Goal: Information Seeking & Learning: Find contact information

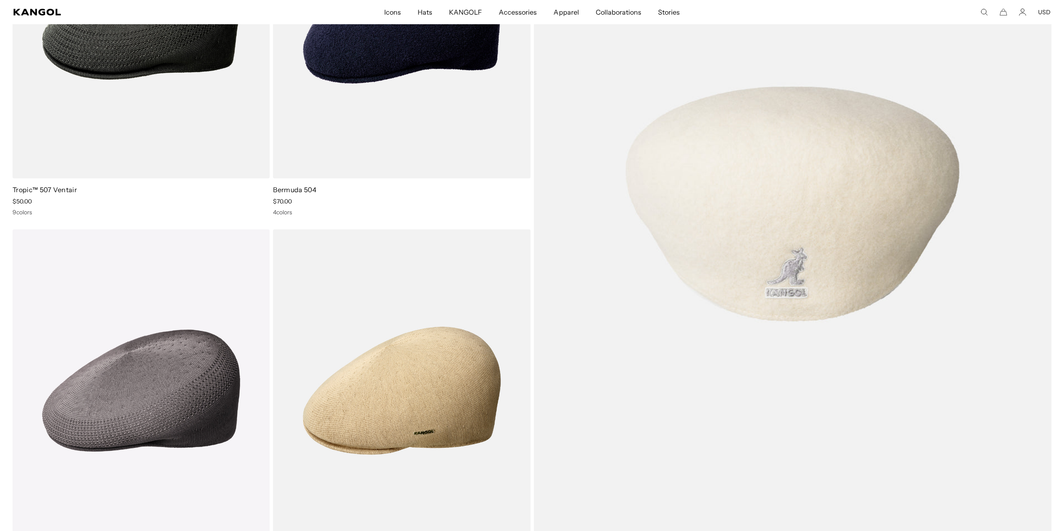
scroll to position [1797, 0]
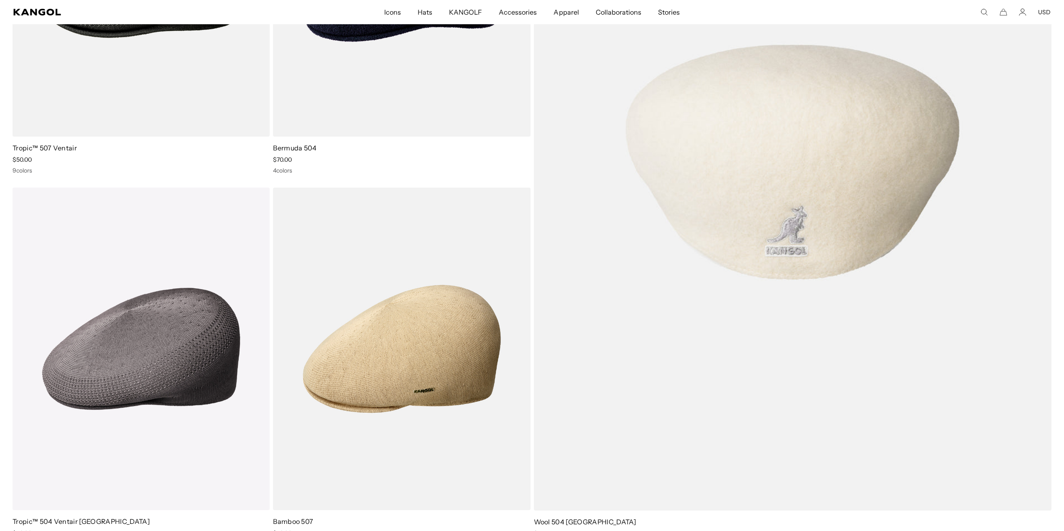
click at [752, 232] on img at bounding box center [793, 162] width 518 height 697
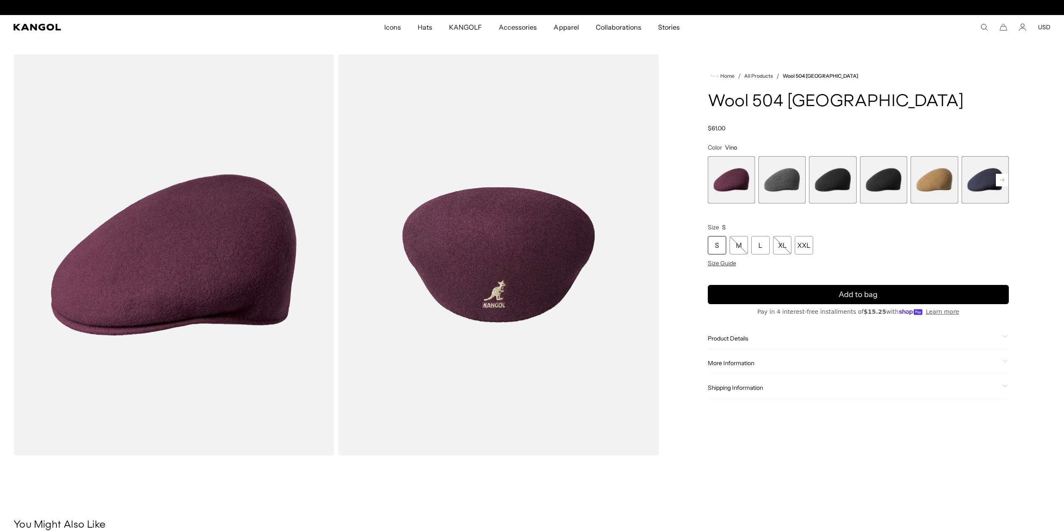
click at [782, 176] on span "2 of 12" at bounding box center [781, 179] width 47 height 47
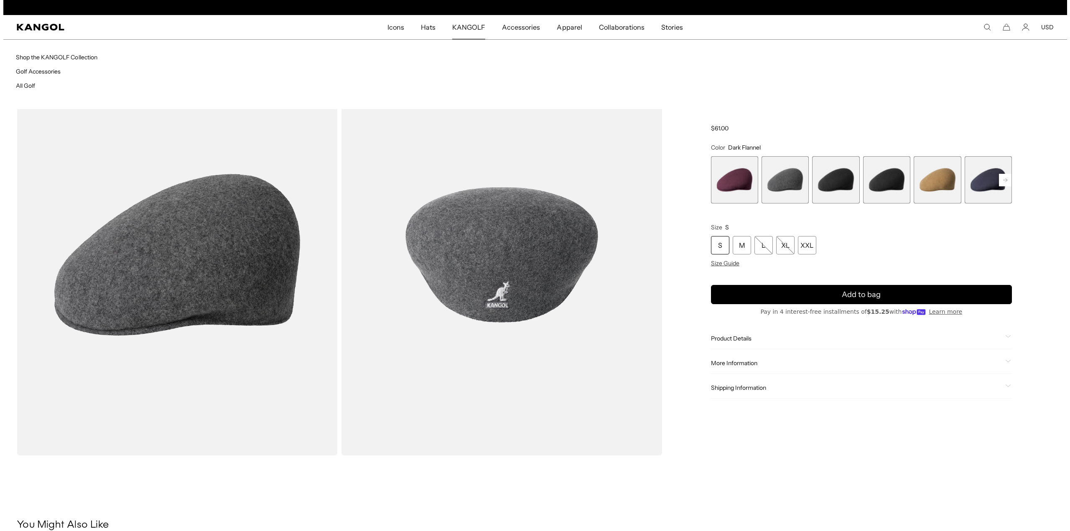
scroll to position [0, 172]
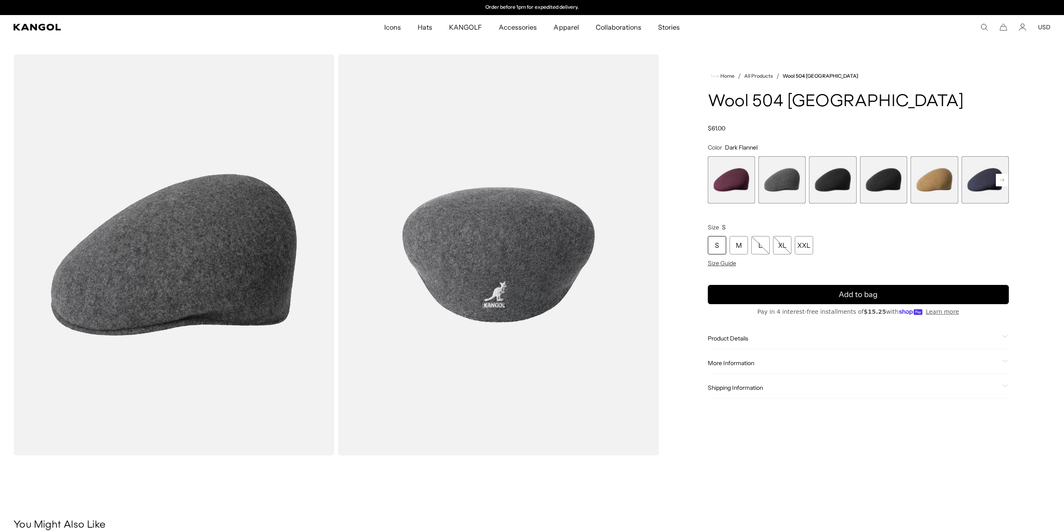
click at [986, 30] on icon "Search here" at bounding box center [984, 27] width 8 height 8
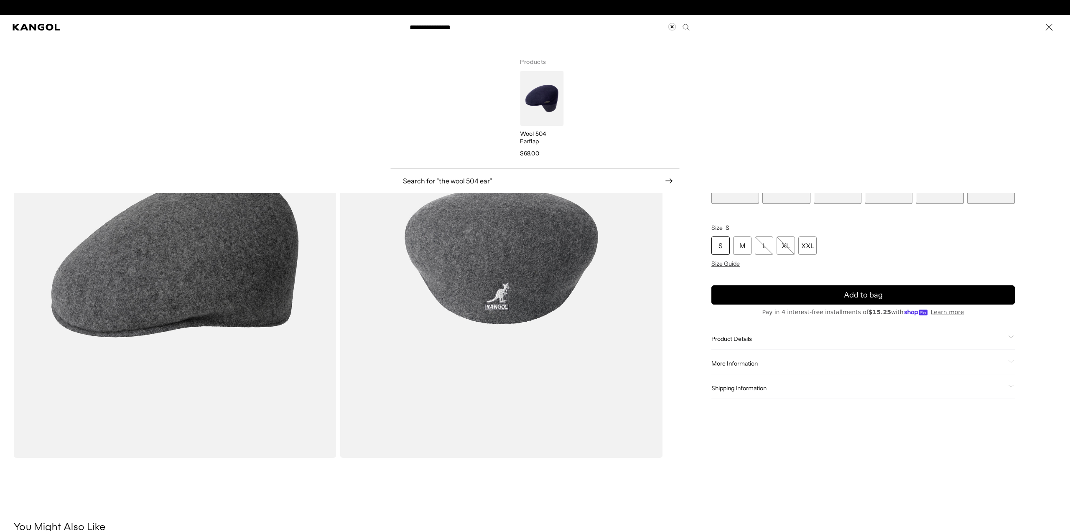
scroll to position [0, 0]
type input "**********"
click at [544, 106] on img "Search here" at bounding box center [541, 98] width 43 height 55
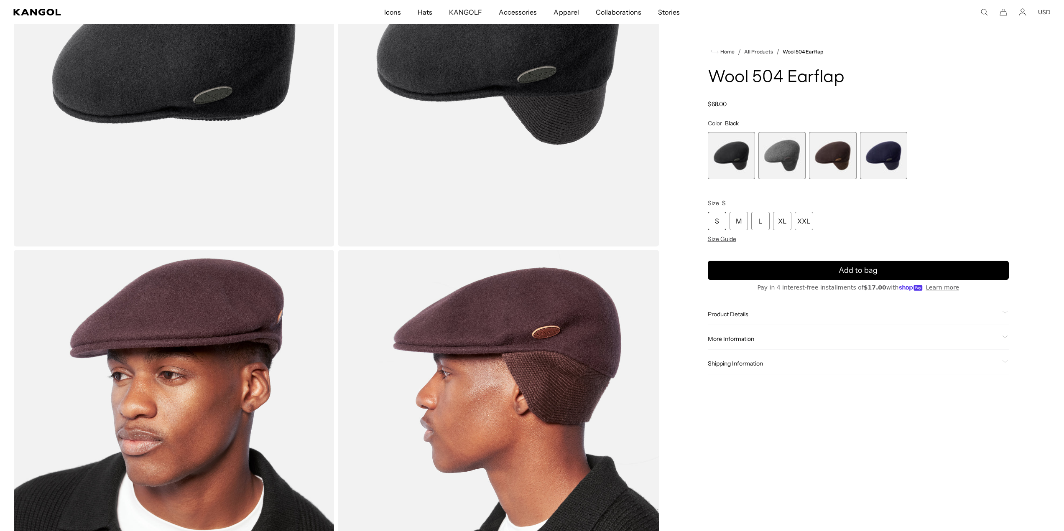
click at [736, 164] on span "1 of 4" at bounding box center [731, 155] width 47 height 47
click at [779, 163] on span "2 of 4" at bounding box center [781, 155] width 47 height 47
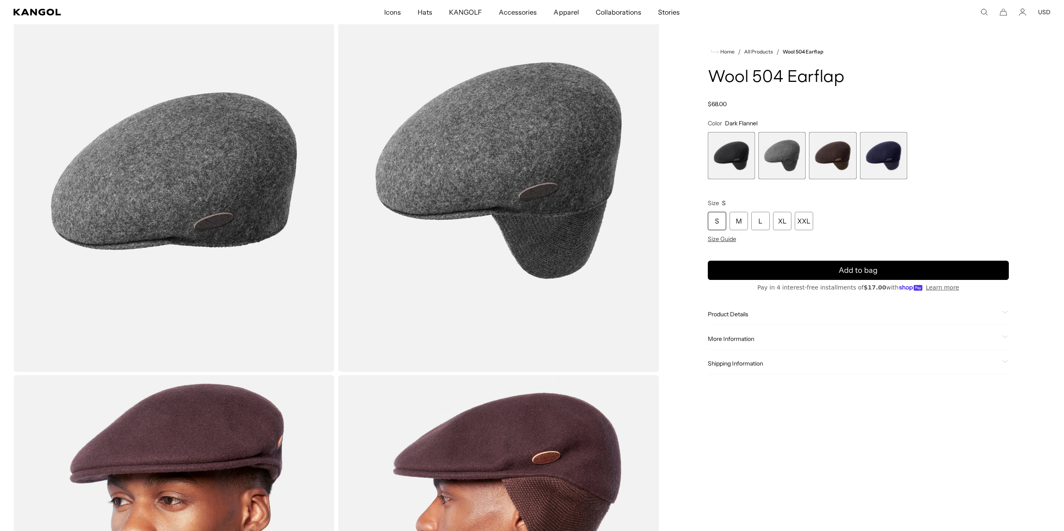
scroll to position [125, 0]
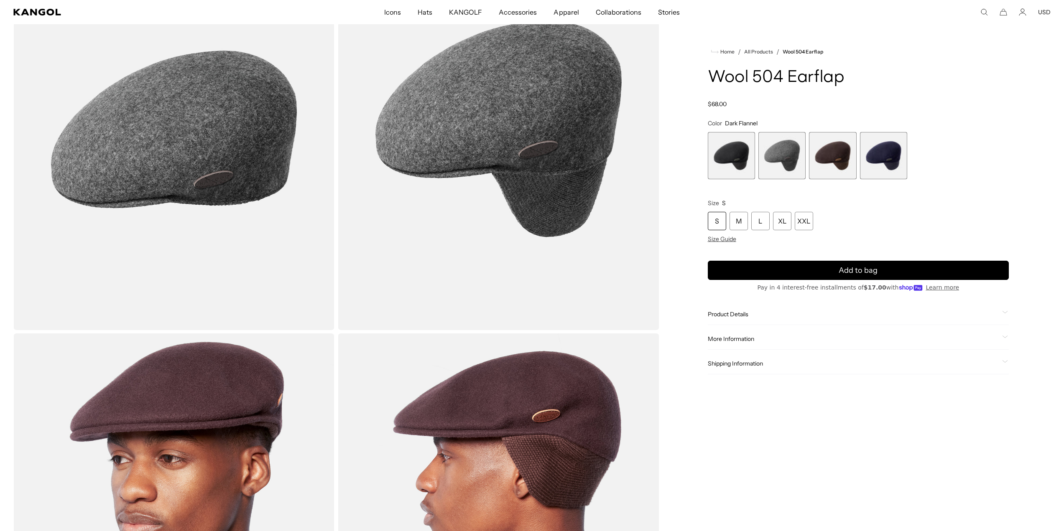
click at [831, 156] on span "3 of 4" at bounding box center [832, 155] width 47 height 47
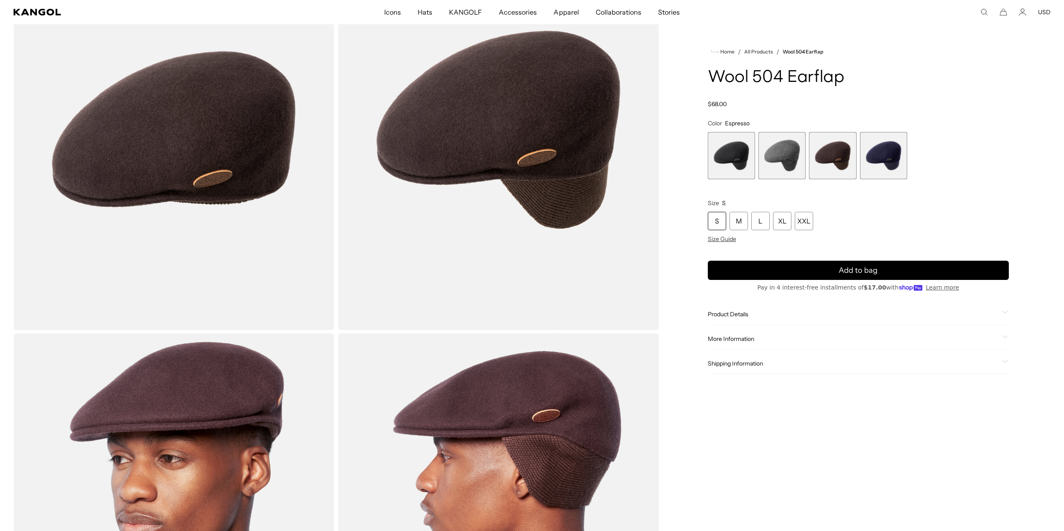
click at [868, 158] on span "4 of 4" at bounding box center [883, 155] width 47 height 47
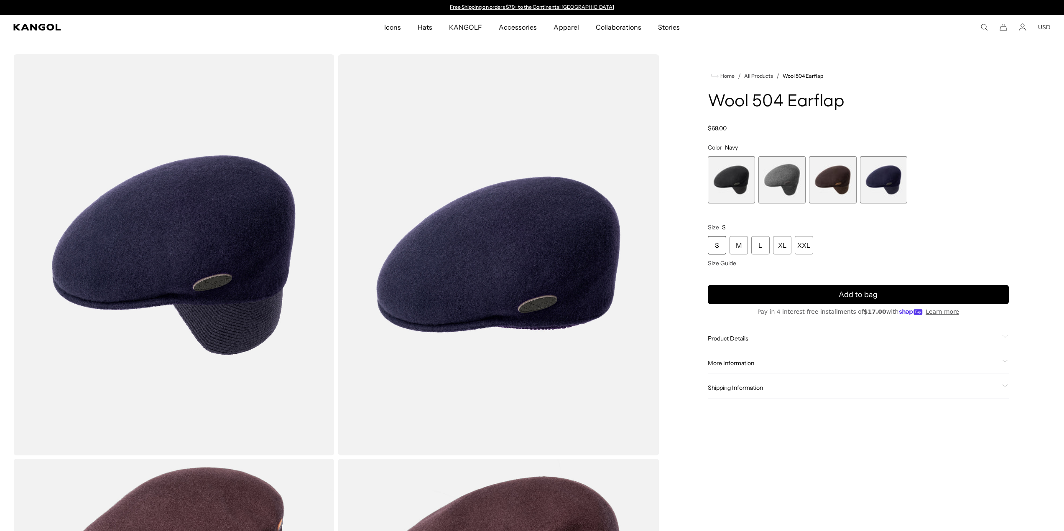
click at [668, 28] on span "Stories" at bounding box center [669, 27] width 22 height 24
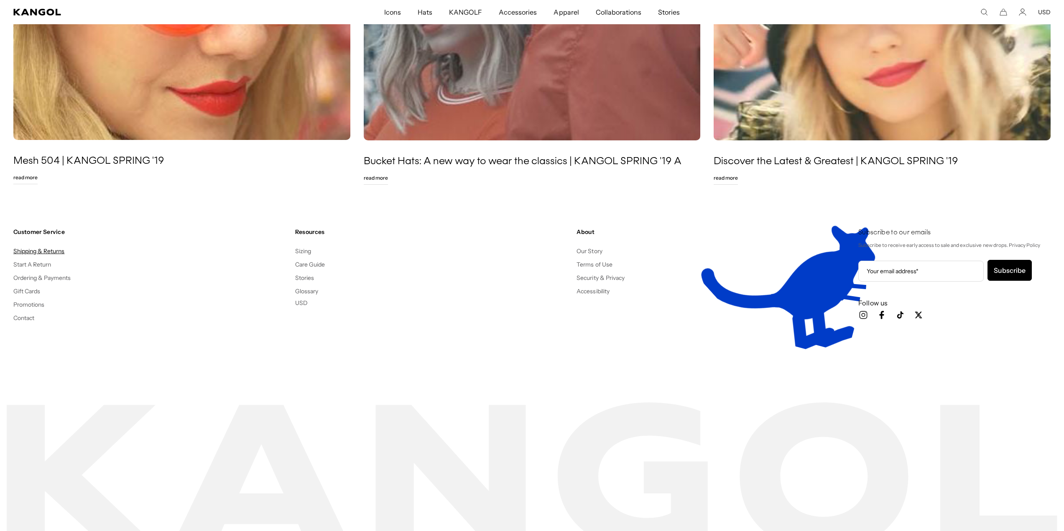
scroll to position [0, 172]
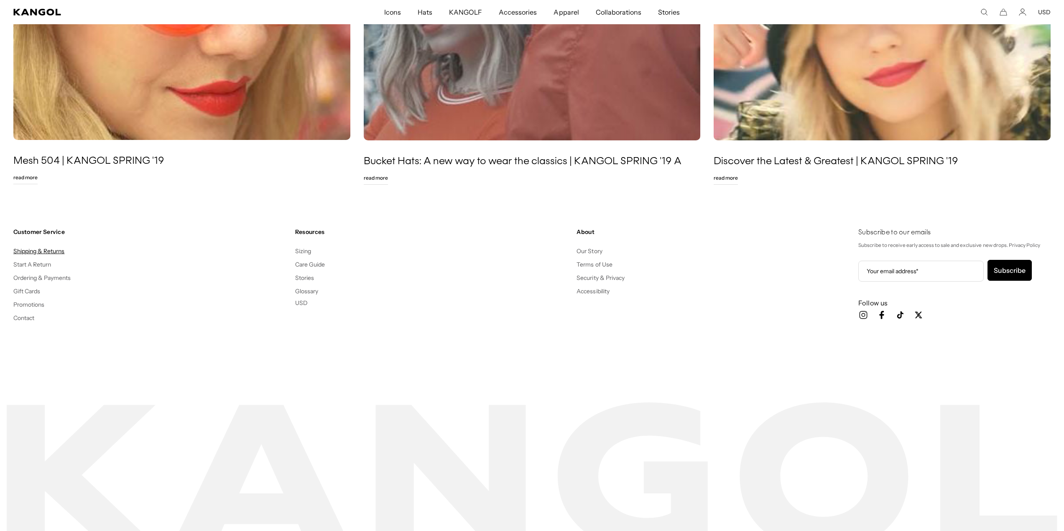
click at [28, 250] on link "Shipping & Returns" at bounding box center [38, 251] width 51 height 8
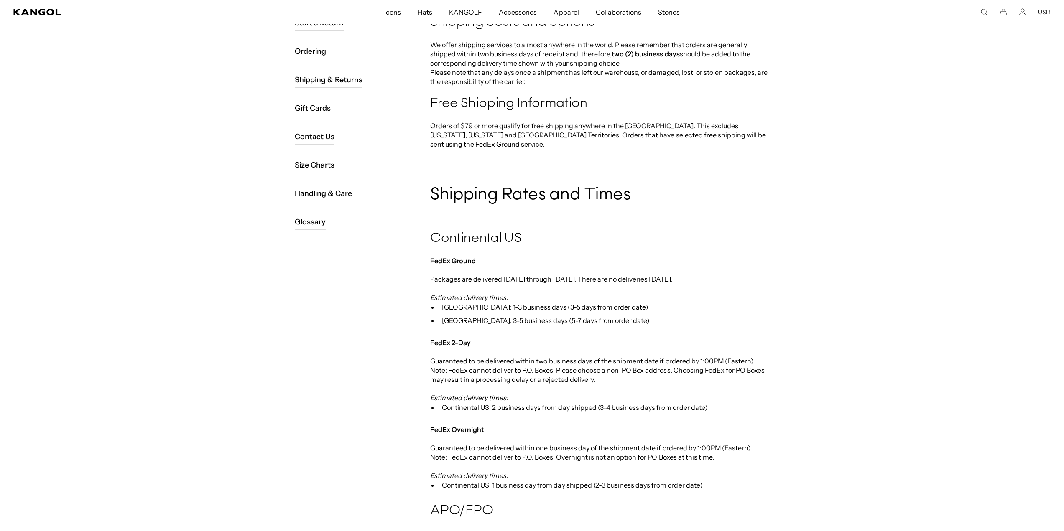
scroll to position [42, 0]
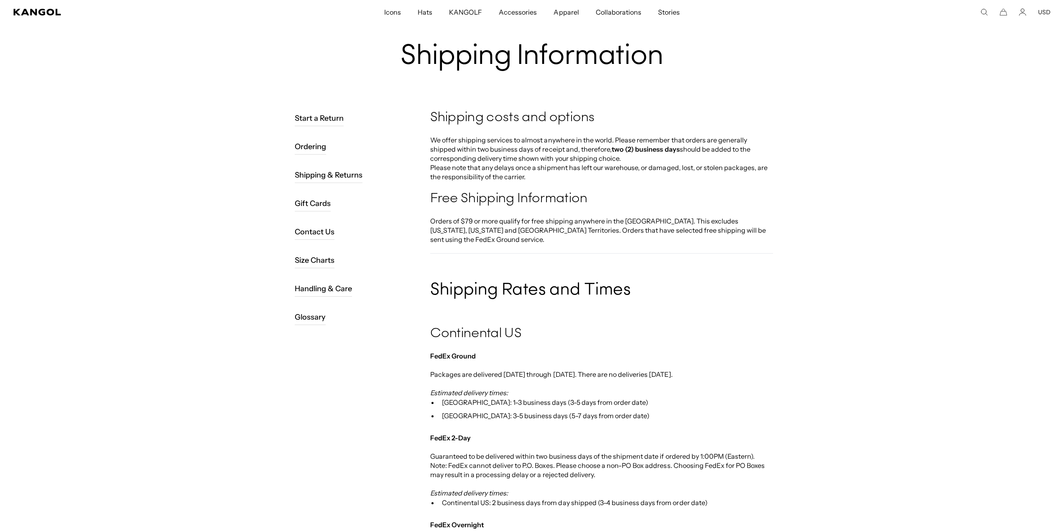
click at [317, 230] on link "Contact Us" at bounding box center [315, 232] width 40 height 16
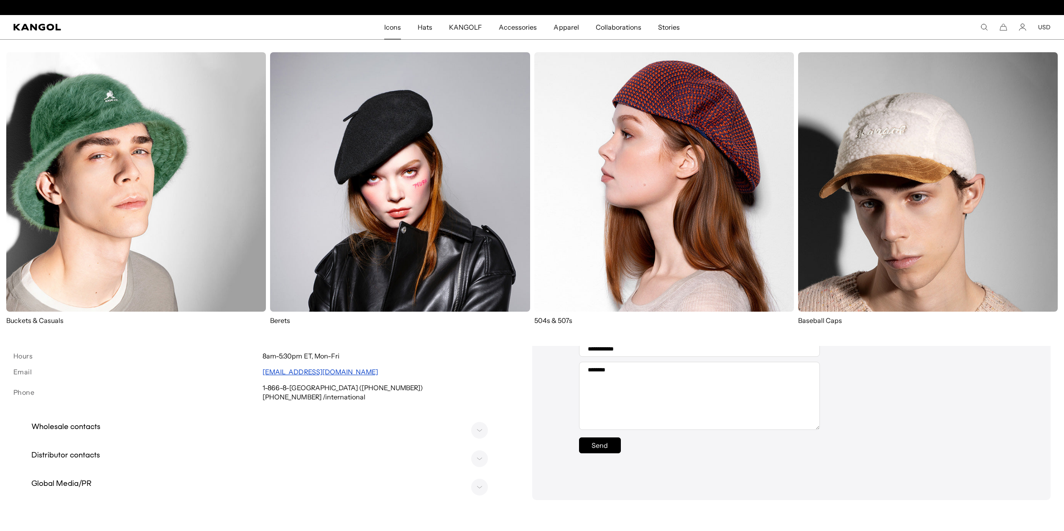
scroll to position [0, 172]
click at [362, 162] on img at bounding box center [400, 182] width 260 height 260
